Goal: Use online tool/utility: Utilize a website feature to perform a specific function

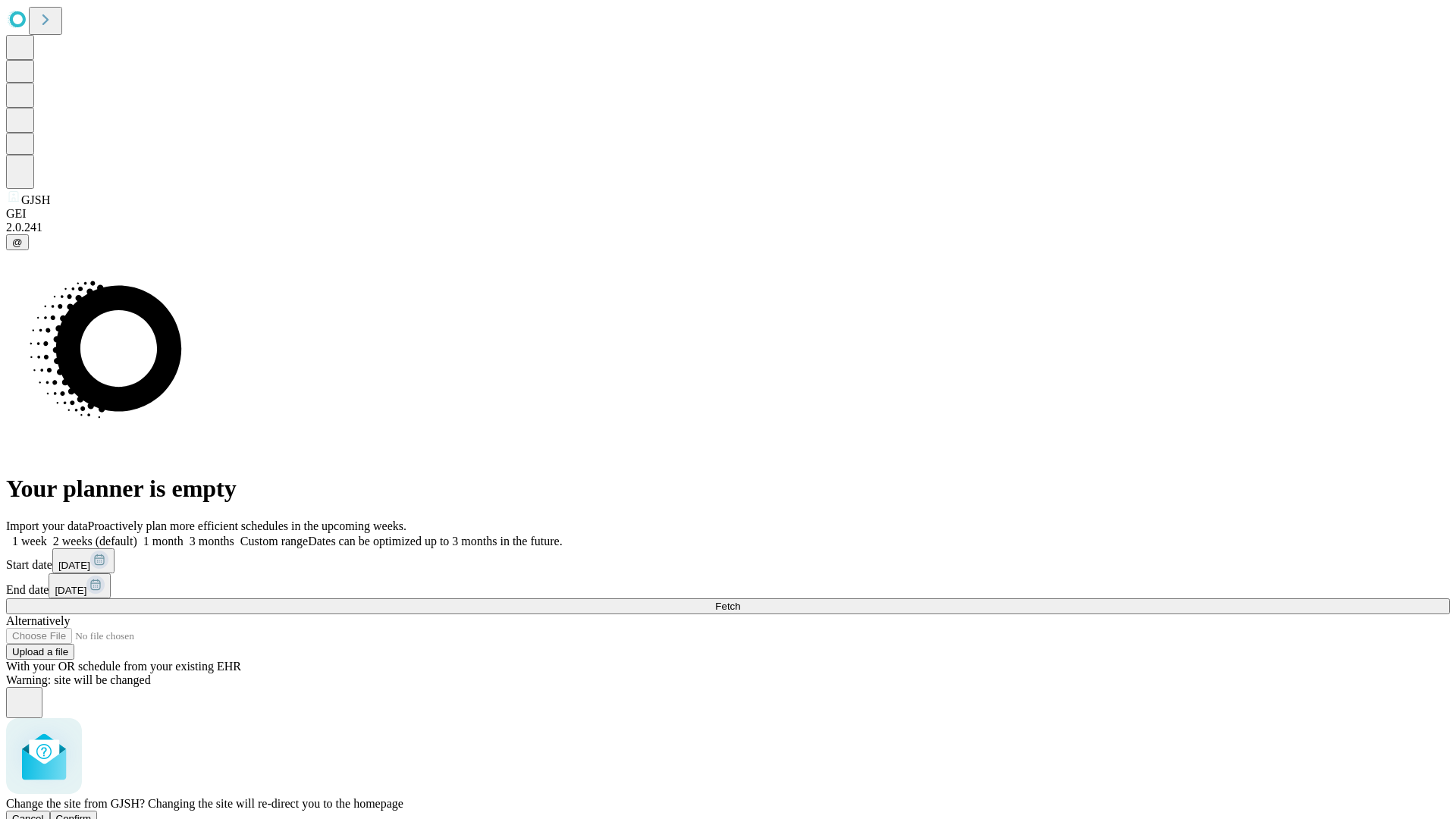
click at [92, 813] on span "Confirm" at bounding box center [74, 818] width 36 height 11
click at [47, 535] on label "1 week" at bounding box center [26, 541] width 41 height 13
click at [740, 601] on span "Fetch" at bounding box center [727, 606] width 25 height 11
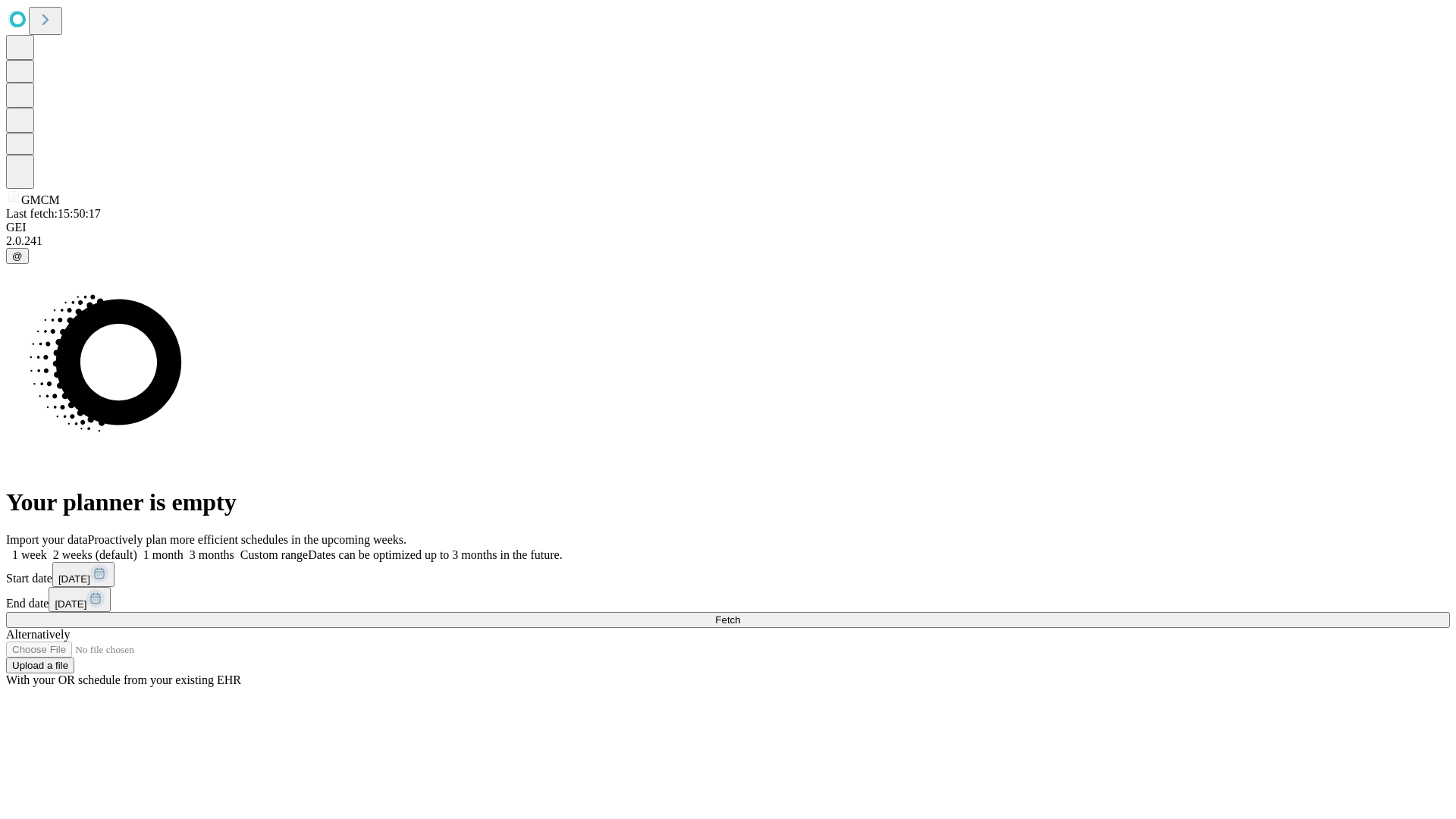
click at [47, 548] on label "1 week" at bounding box center [26, 554] width 41 height 13
click at [740, 615] on span "Fetch" at bounding box center [727, 620] width 25 height 11
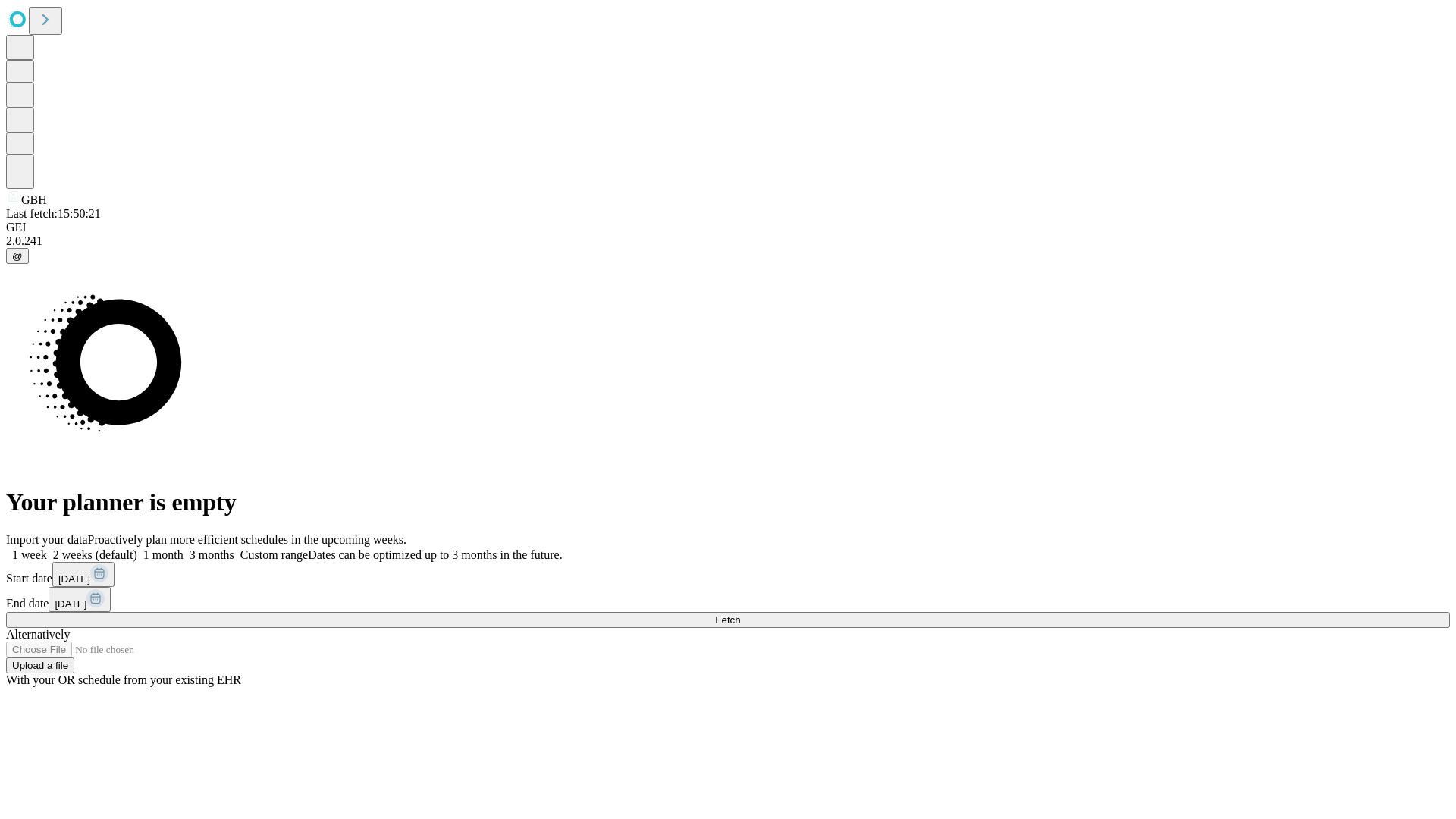
click at [47, 548] on label "1 week" at bounding box center [26, 554] width 41 height 13
click at [740, 615] on span "Fetch" at bounding box center [727, 620] width 25 height 11
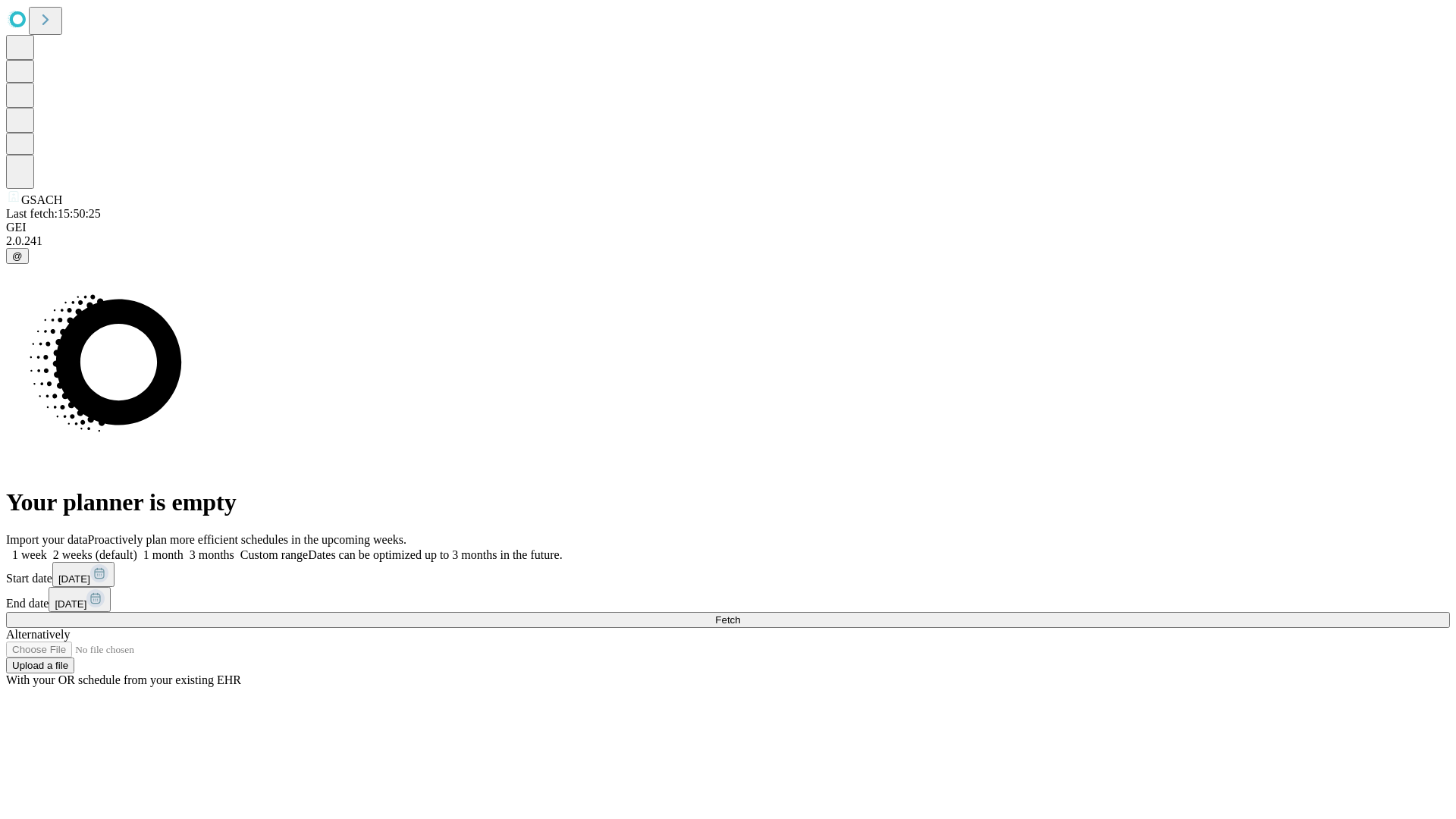
click at [47, 548] on label "1 week" at bounding box center [26, 554] width 41 height 13
click at [740, 615] on span "Fetch" at bounding box center [727, 620] width 25 height 11
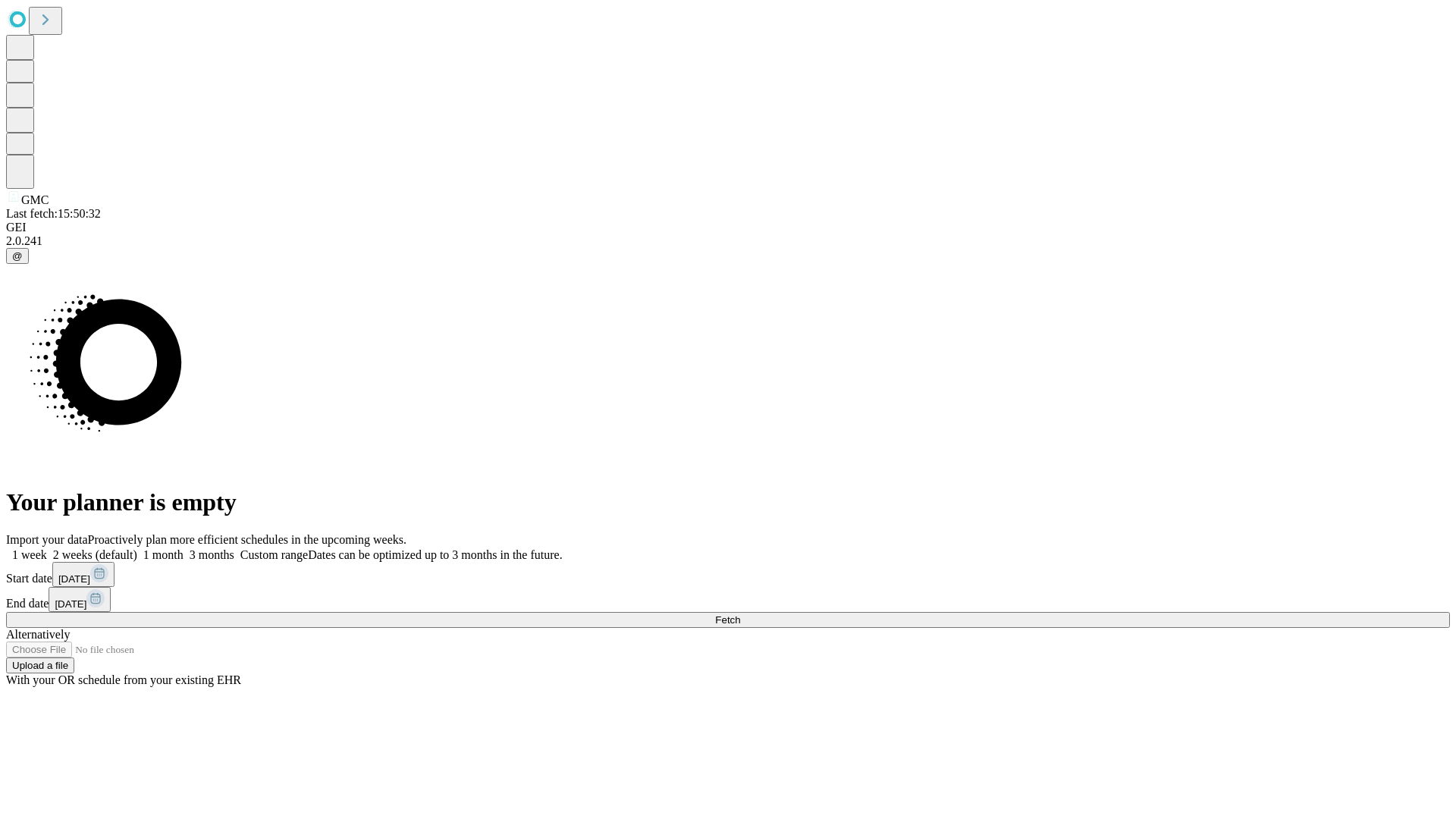
click at [47, 548] on label "1 week" at bounding box center [26, 554] width 41 height 13
click at [740, 615] on span "Fetch" at bounding box center [727, 620] width 25 height 11
click at [47, 548] on label "1 week" at bounding box center [26, 554] width 41 height 13
click at [740, 615] on span "Fetch" at bounding box center [727, 620] width 25 height 11
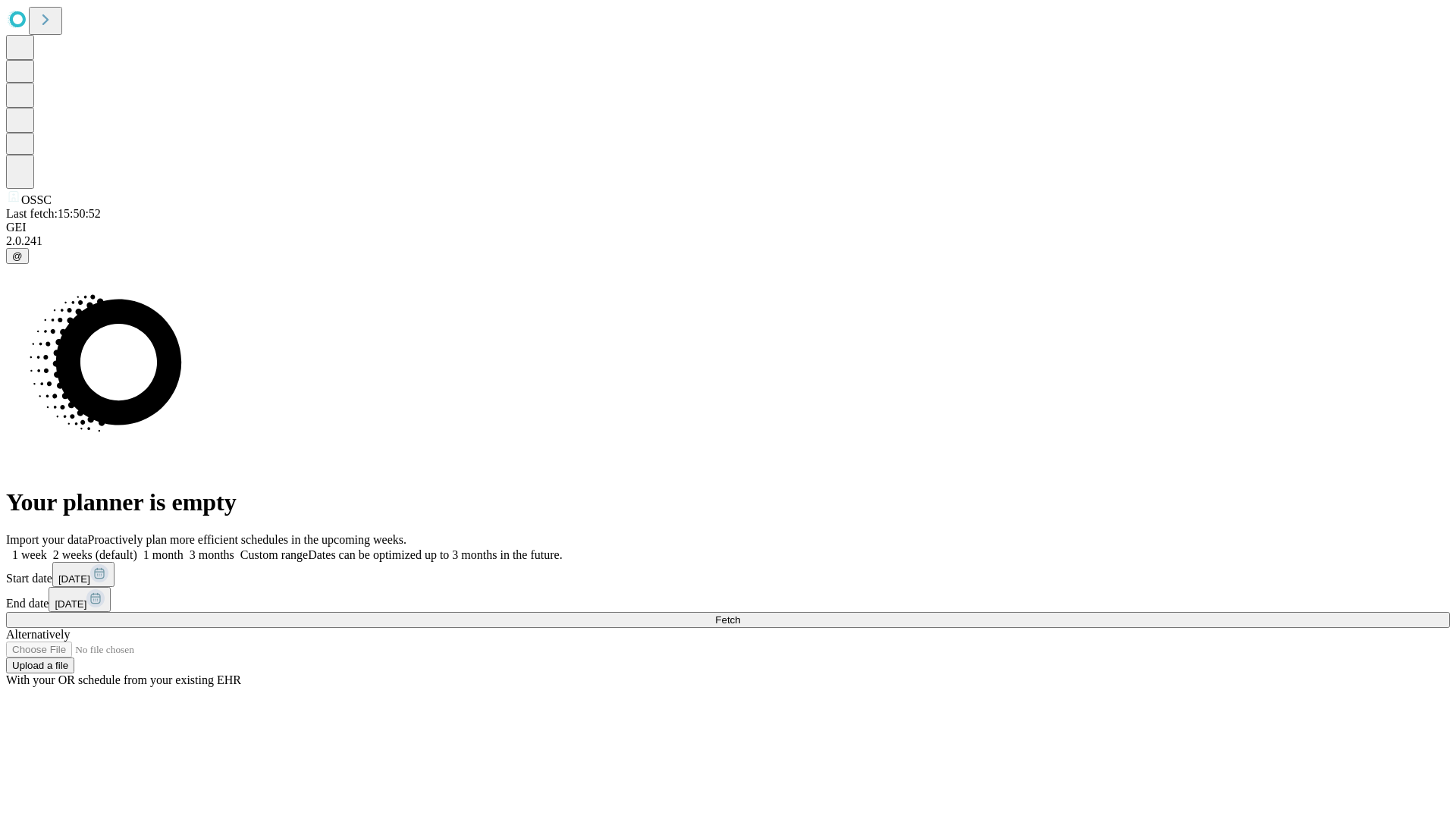
click at [47, 548] on label "1 week" at bounding box center [26, 554] width 41 height 13
click at [740, 615] on span "Fetch" at bounding box center [727, 620] width 25 height 11
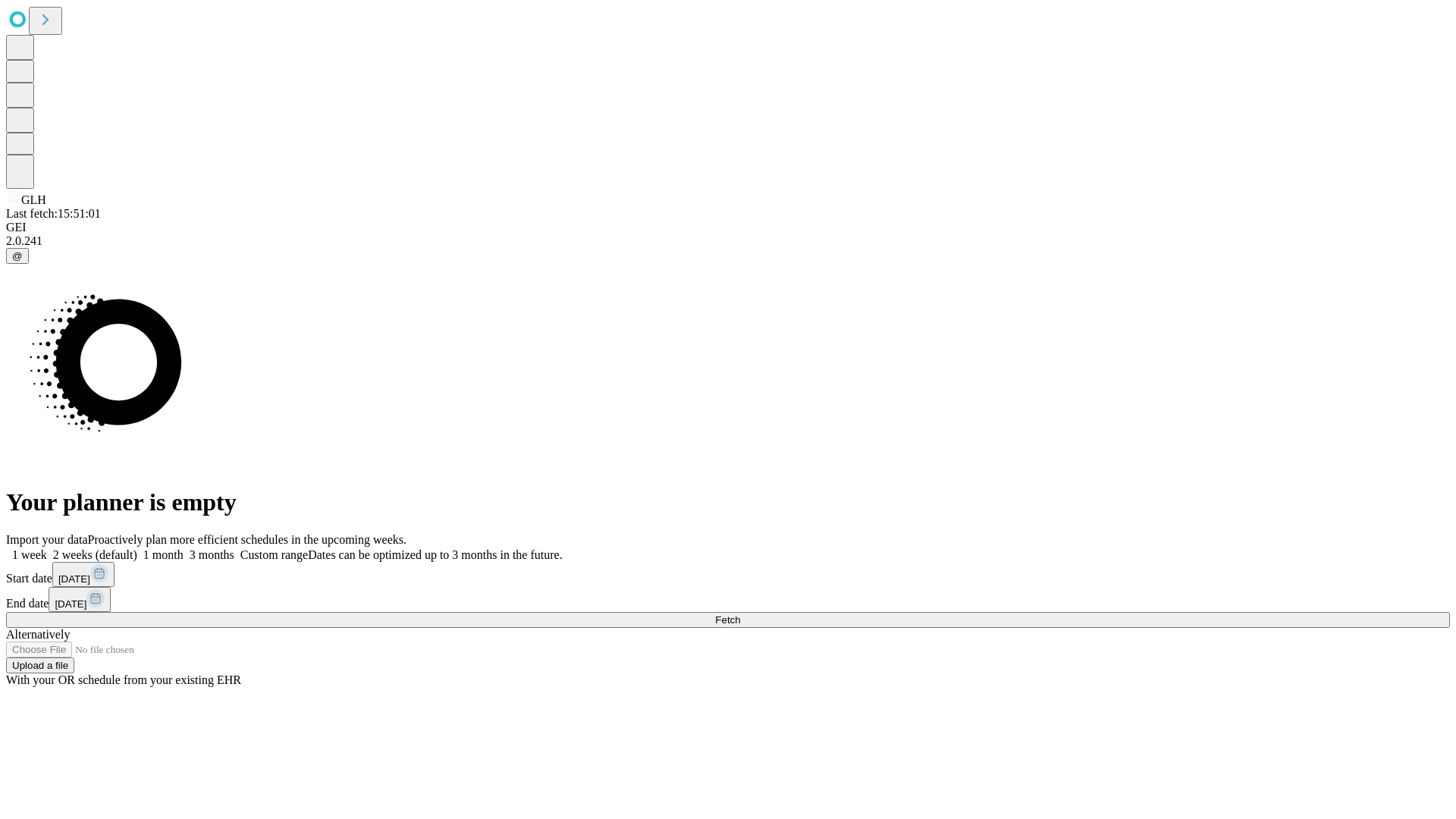
click at [47, 548] on label "1 week" at bounding box center [26, 554] width 41 height 13
click at [740, 615] on span "Fetch" at bounding box center [727, 620] width 25 height 11
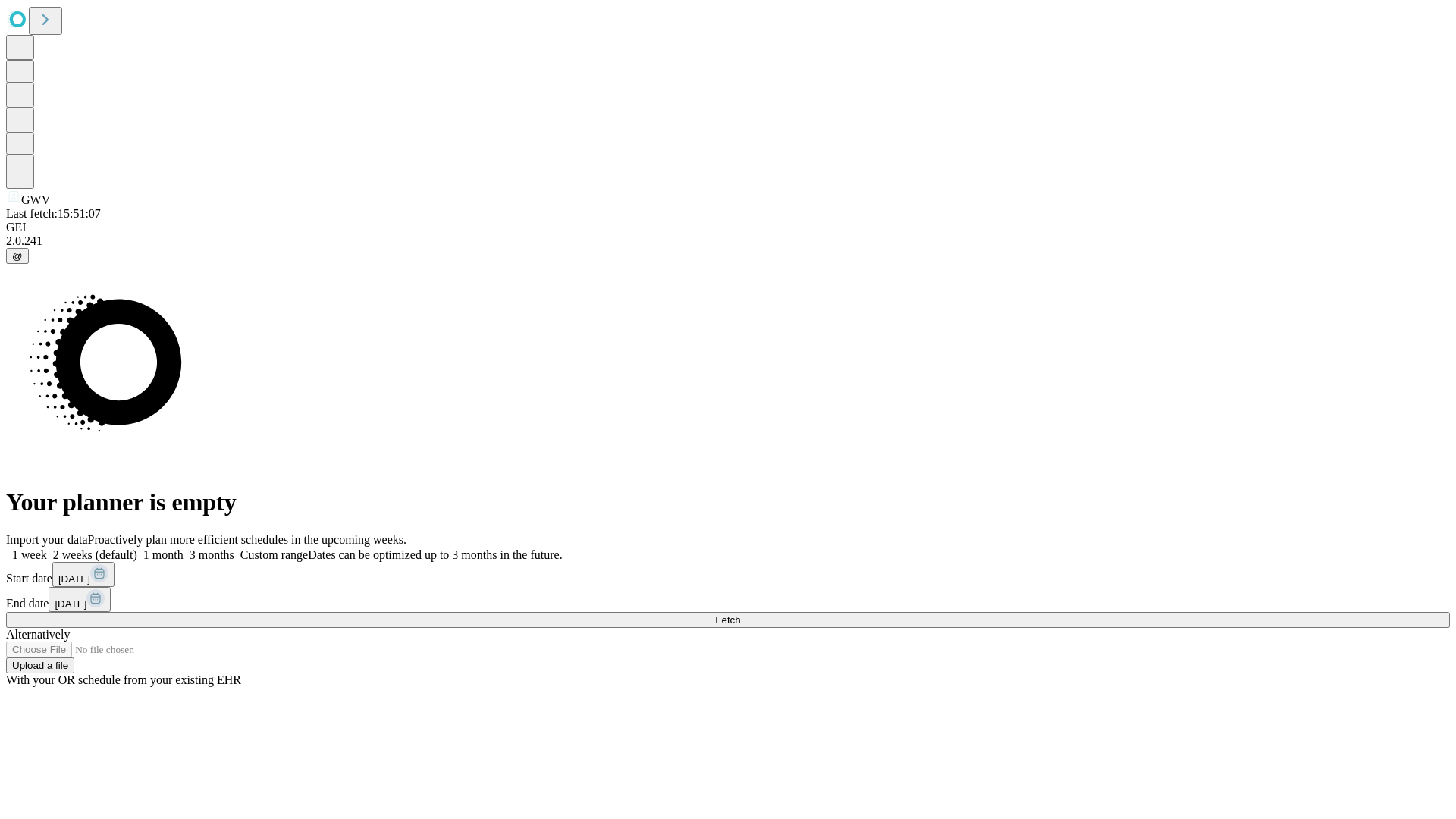
click at [740, 615] on span "Fetch" at bounding box center [727, 620] width 25 height 11
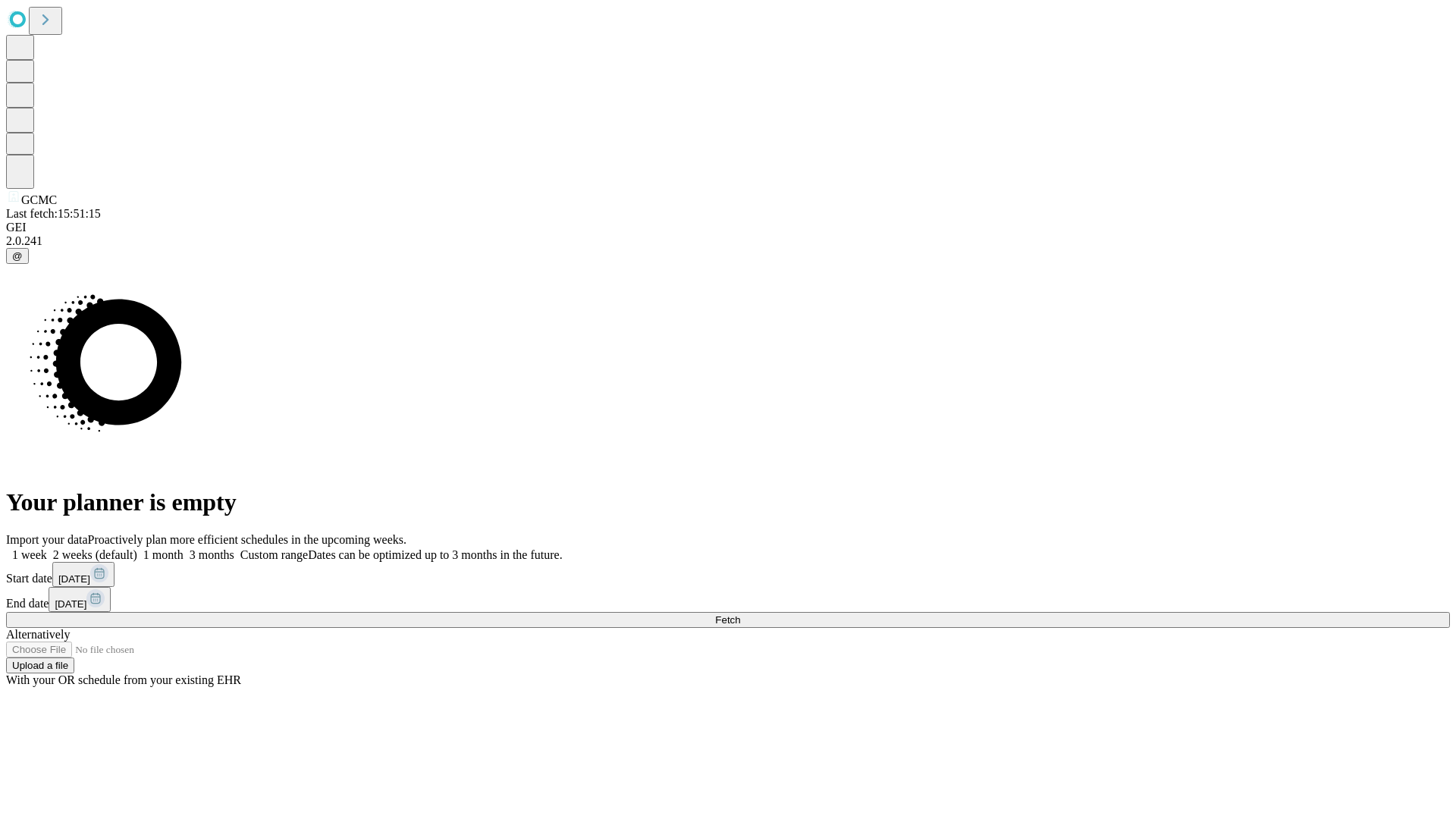
click at [47, 548] on label "1 week" at bounding box center [26, 554] width 41 height 13
click at [740, 615] on span "Fetch" at bounding box center [727, 620] width 25 height 11
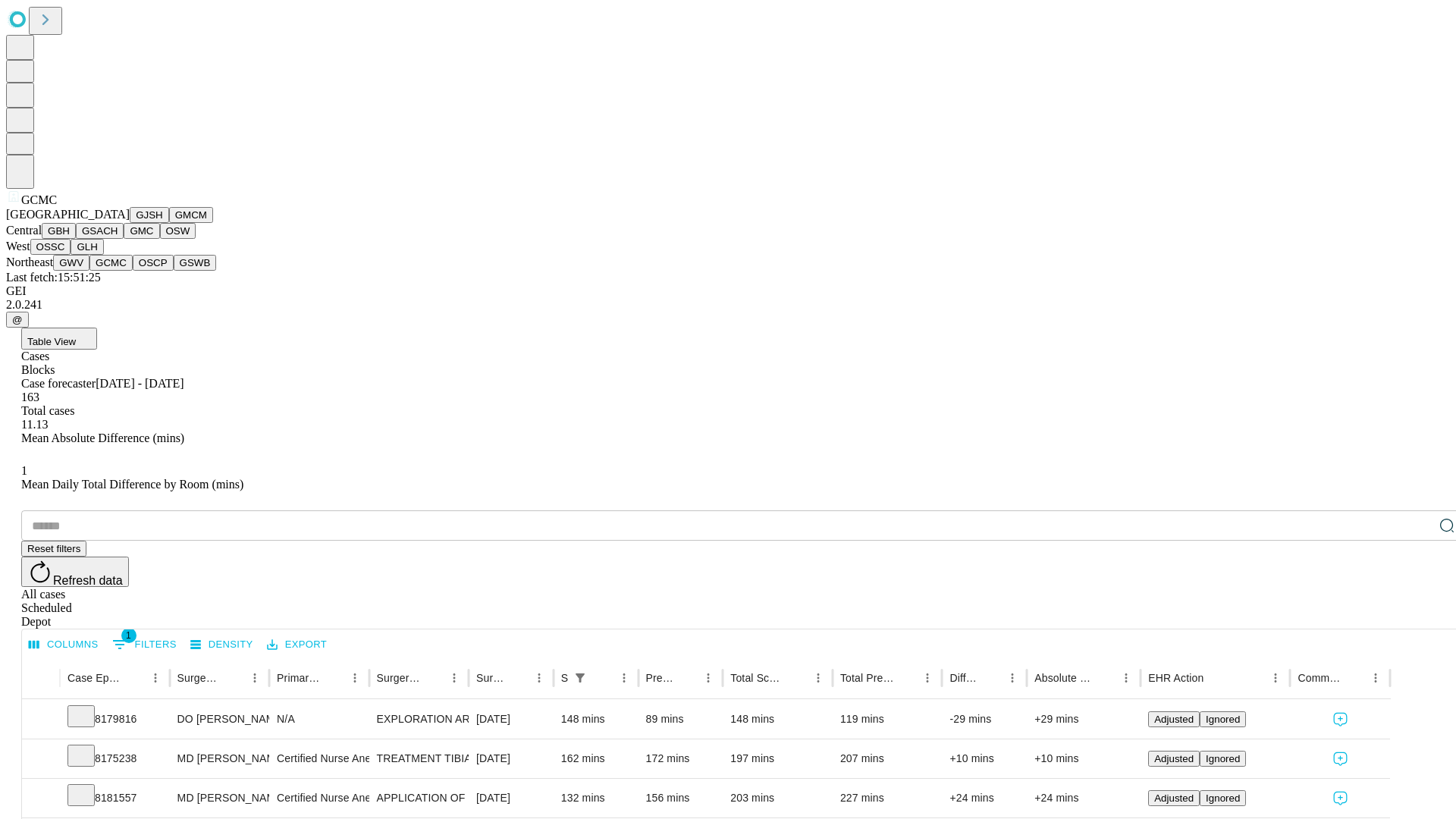
click at [133, 271] on button "OSCP" at bounding box center [153, 262] width 41 height 16
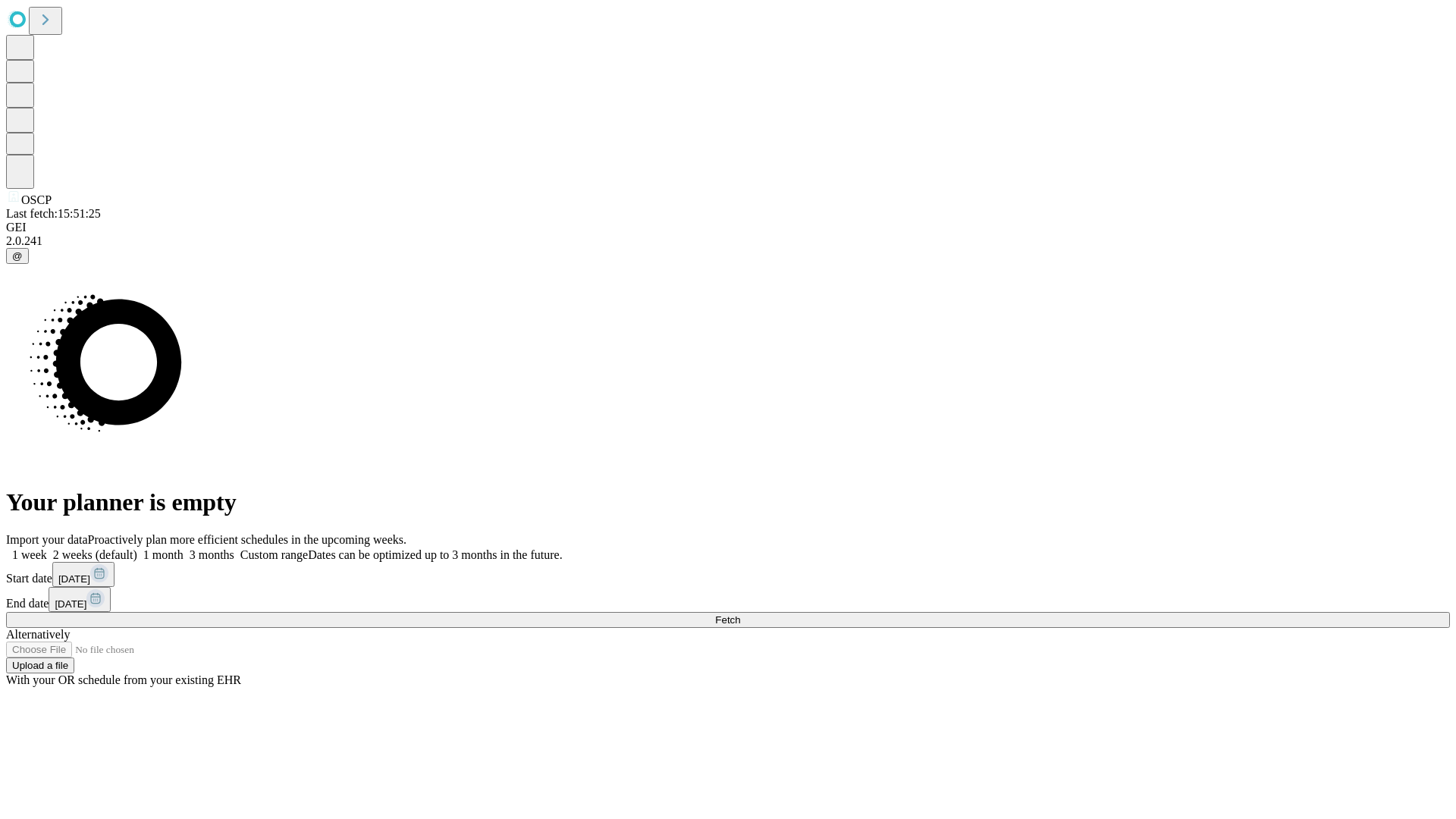
click at [47, 548] on label "1 week" at bounding box center [26, 554] width 41 height 13
click at [740, 615] on span "Fetch" at bounding box center [727, 620] width 25 height 11
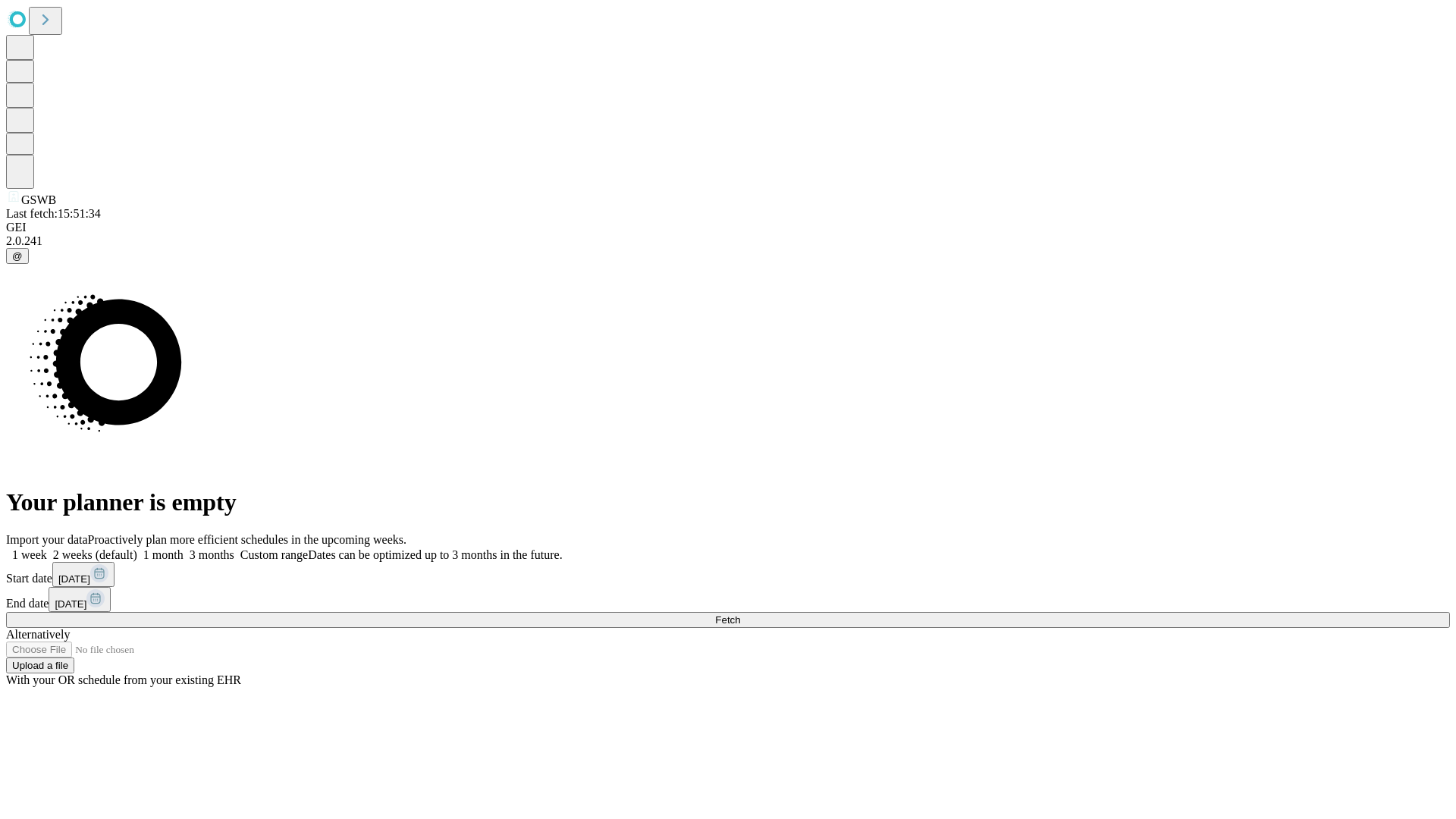
click at [47, 548] on label "1 week" at bounding box center [26, 554] width 41 height 13
click at [740, 615] on span "Fetch" at bounding box center [727, 620] width 25 height 11
